Goal: Answer question/provide support

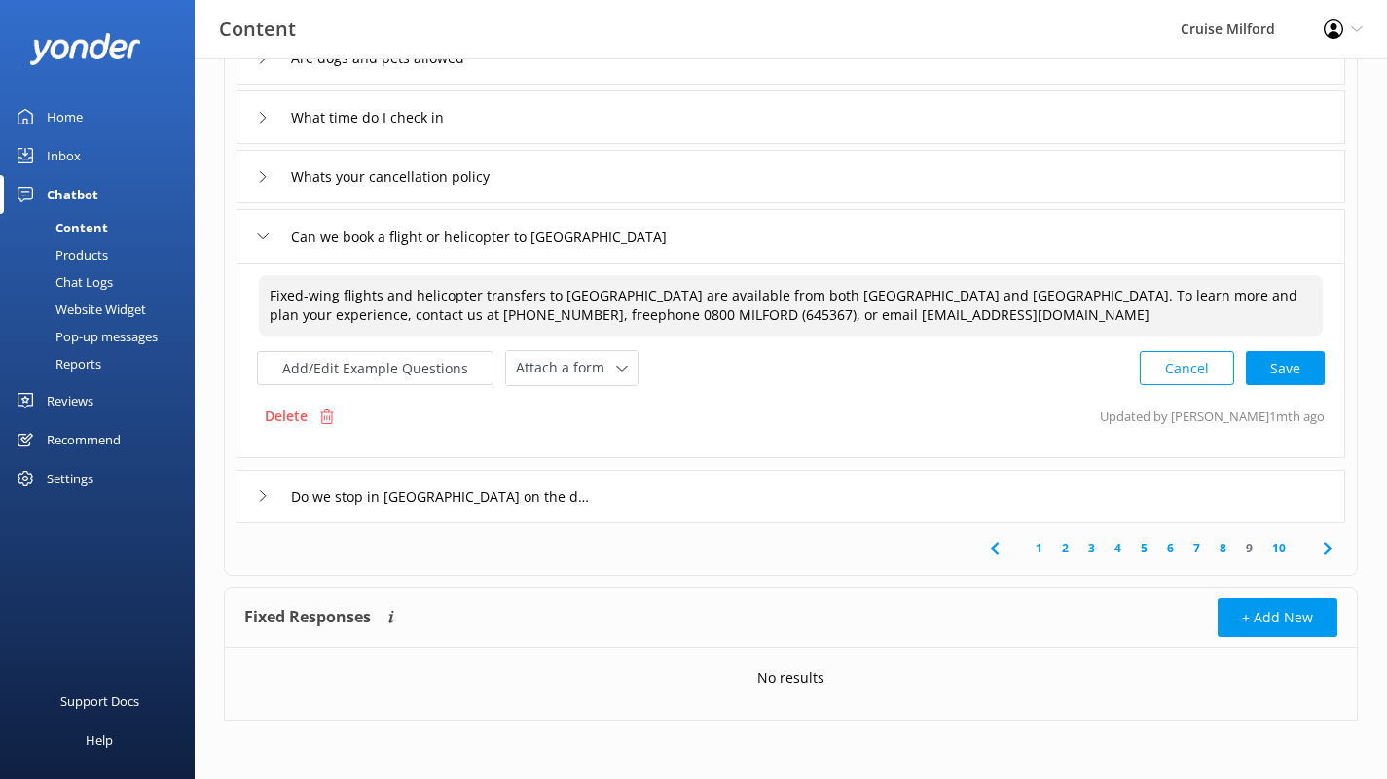
scroll to position [504, 0]
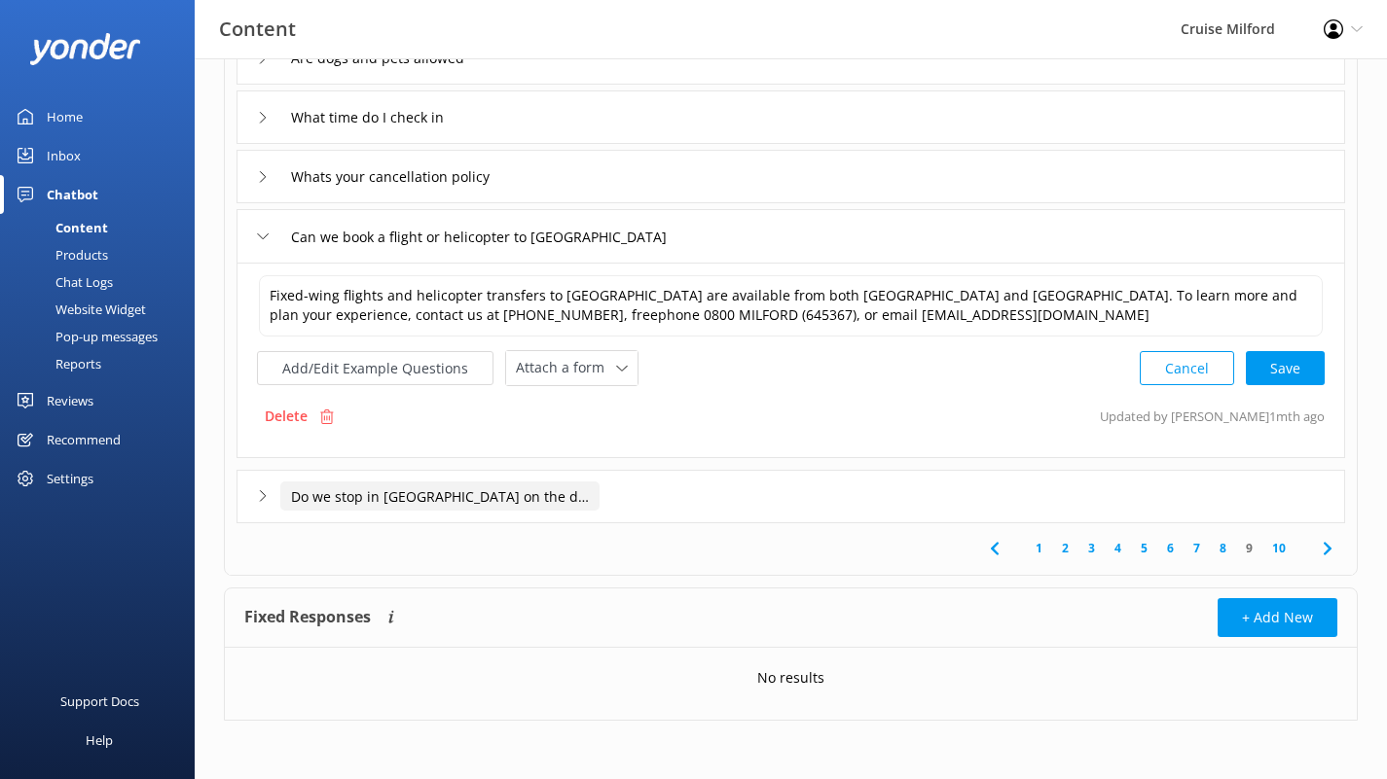
click at [384, 511] on input "Do we stop in [GEOGRAPHIC_DATA] on the day trip" at bounding box center [439, 496] width 319 height 29
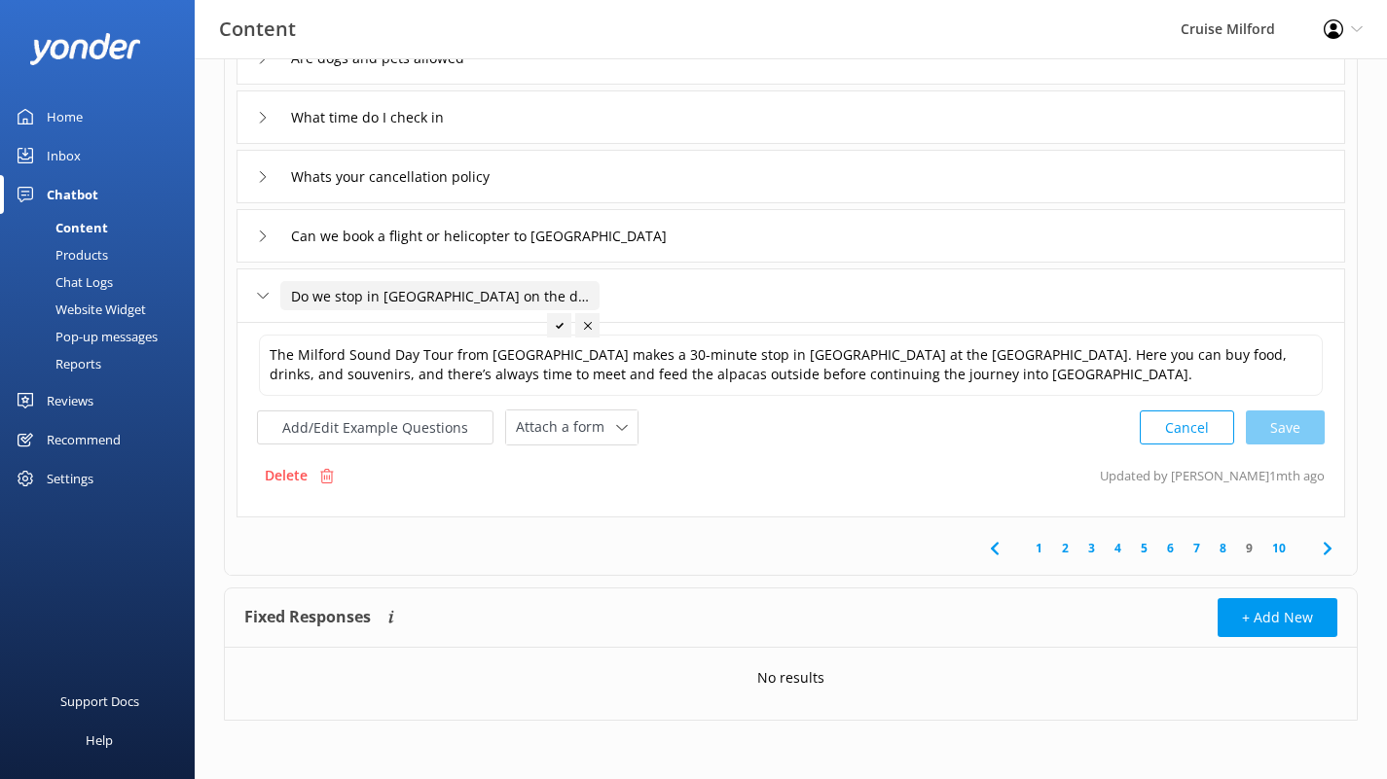
scroll to position [498, 0]
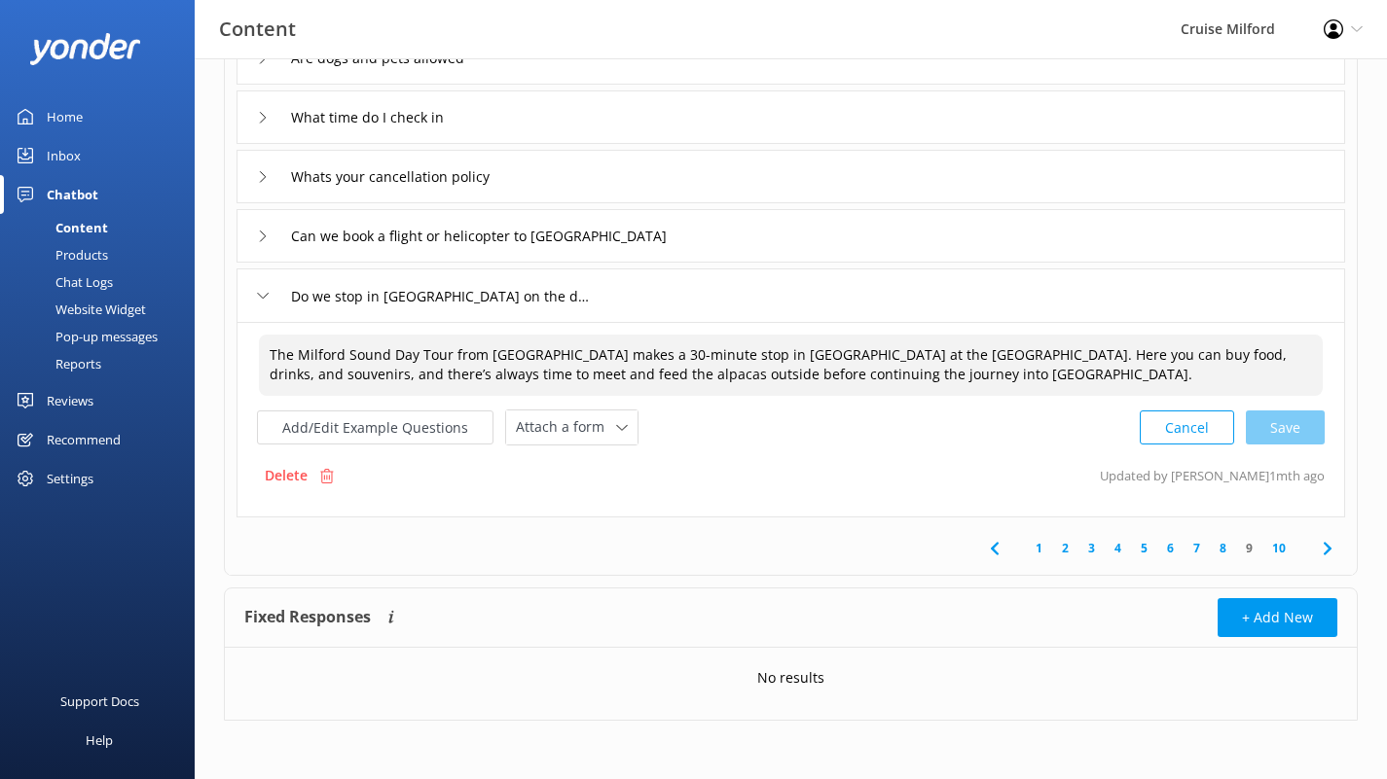
click at [993, 358] on textarea "The Milford Sound Day Tour from [GEOGRAPHIC_DATA] makes a 30-minute stop in [GE…" at bounding box center [791, 365] width 1064 height 61
click at [1187, 353] on textarea "The Milford Sound Day Tour from [GEOGRAPHIC_DATA] makes a 30-minute stop in [GE…" at bounding box center [791, 365] width 1064 height 61
click at [583, 372] on textarea "The Milford Sound Day Tour from [GEOGRAPHIC_DATA] makes a 30-minute stop in [GE…" at bounding box center [791, 365] width 1064 height 61
click at [1047, 378] on textarea "The Milford Sound Day Tour from [GEOGRAPHIC_DATA] makes a 30-minute stop in [GE…" at bounding box center [791, 365] width 1064 height 61
click at [1252, 354] on textarea "The Milford Sound Day Tour from [GEOGRAPHIC_DATA] makes a 30-minute stop in [GE…" at bounding box center [791, 365] width 1064 height 61
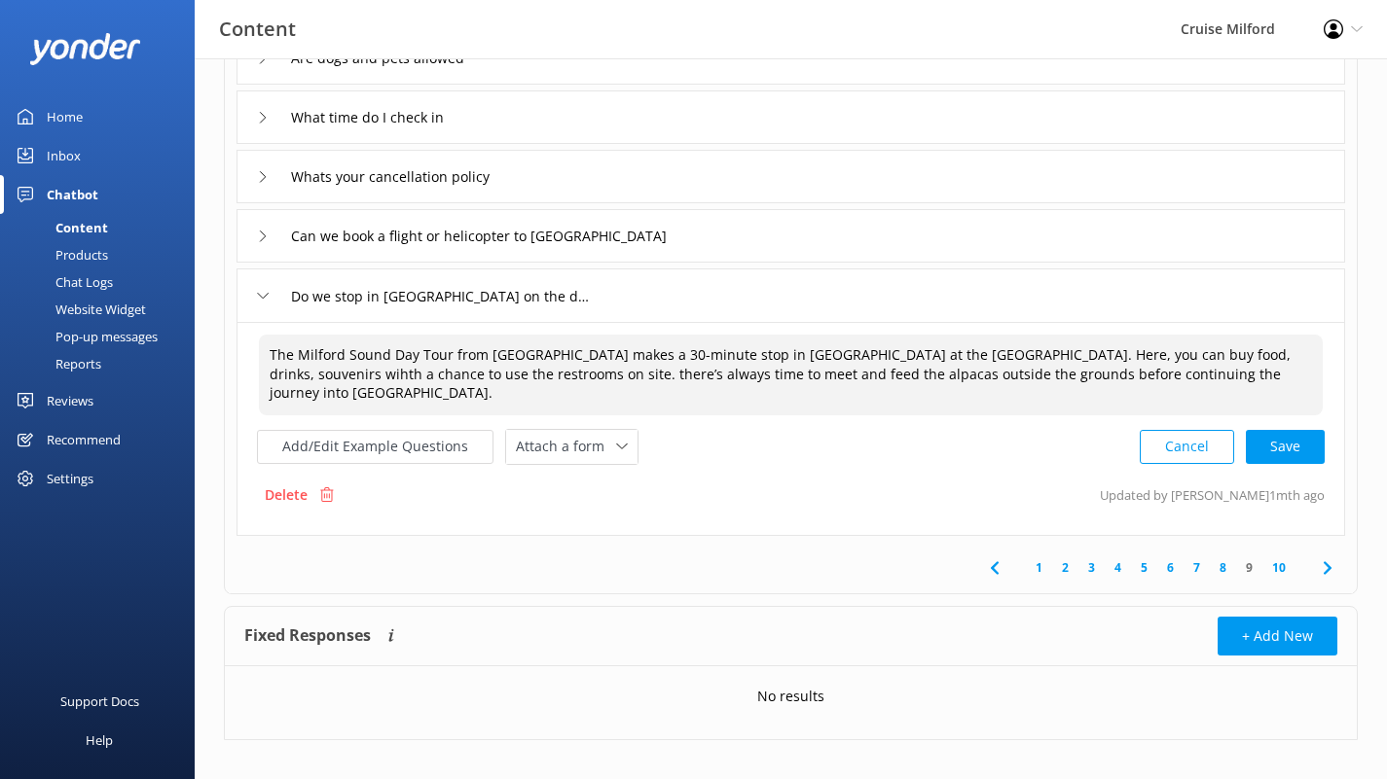
click at [508, 373] on textarea "The Milford Sound Day Tour from [GEOGRAPHIC_DATA] makes a 30-minute stop in [GE…" at bounding box center [791, 375] width 1064 height 81
click at [628, 376] on textarea "The Milford Sound Day Tour from [GEOGRAPHIC_DATA] makes a 30-minute stop in [GE…" at bounding box center [791, 375] width 1064 height 81
click at [1262, 453] on div "Cancel Loading.." at bounding box center [1232, 445] width 184 height 36
type textarea "The Milford Sound Day Tour from [GEOGRAPHIC_DATA] makes a 30-minute stop in [GE…"
